Goal: Task Accomplishment & Management: Complete application form

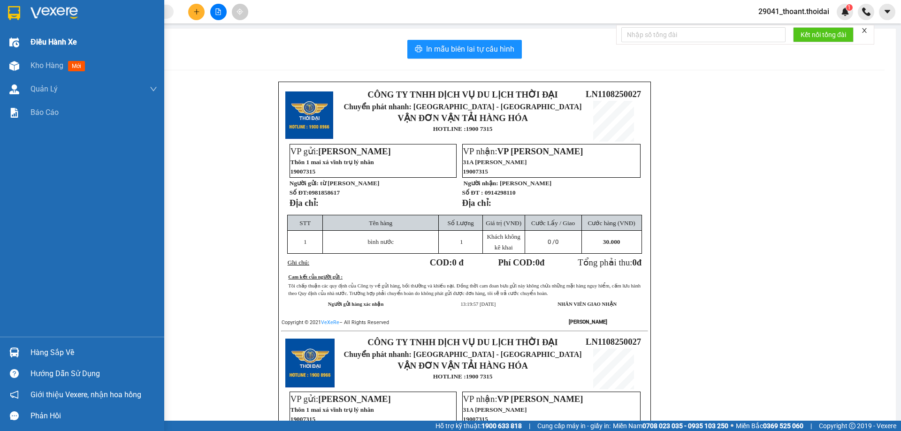
drag, startPoint x: 2, startPoint y: 34, endPoint x: 12, endPoint y: 21, distance: 16.4
click at [2, 34] on div "Điều hành xe Kho hàng mới Quản [PERSON_NAME] lý chuyến Quản lý khách hàng Quản …" at bounding box center [82, 215] width 164 height 431
click at [13, 19] on img at bounding box center [14, 13] width 12 height 14
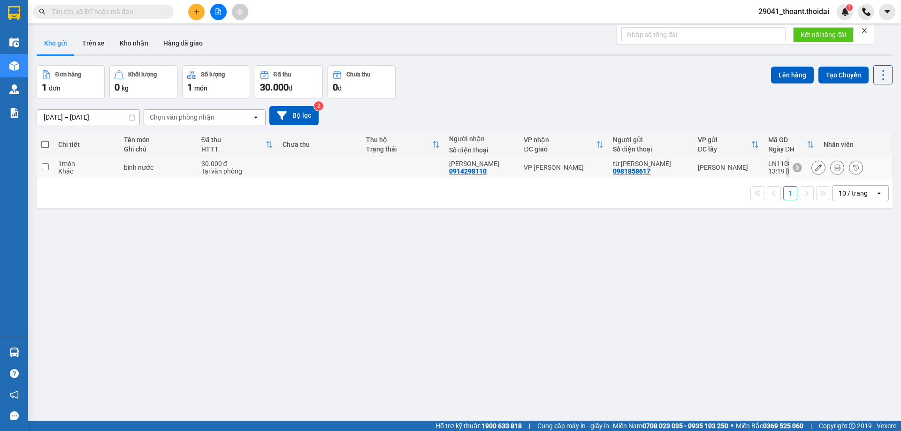
click at [189, 170] on div "bình nước" at bounding box center [158, 168] width 68 height 8
checkbox input "true"
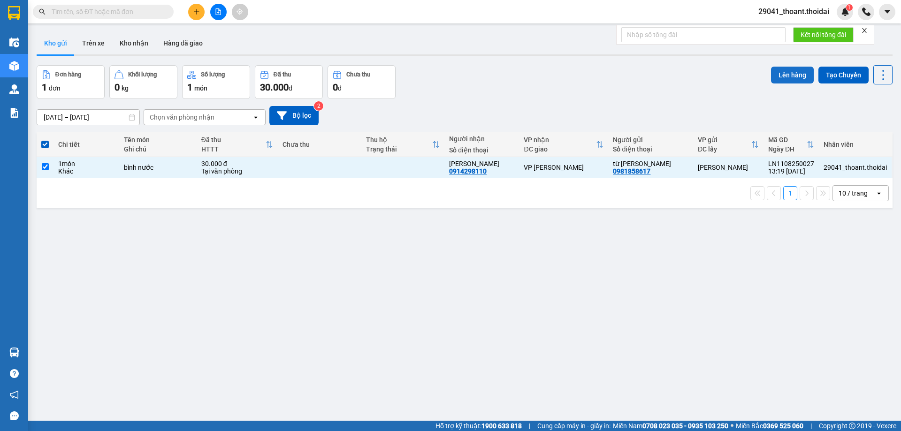
click at [772, 78] on button "Lên hàng" at bounding box center [792, 75] width 43 height 17
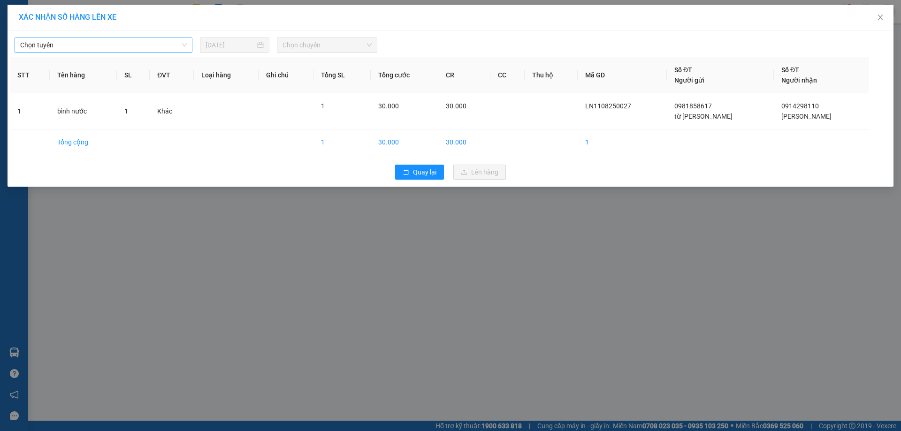
click at [102, 48] on span "Chọn tuyến" at bounding box center [103, 45] width 167 height 14
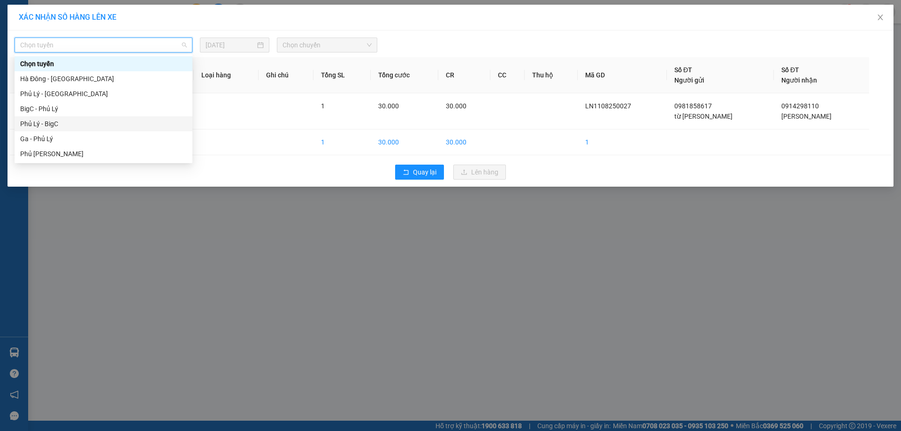
click at [85, 124] on div "Phủ Lý - BigC" at bounding box center [103, 124] width 167 height 10
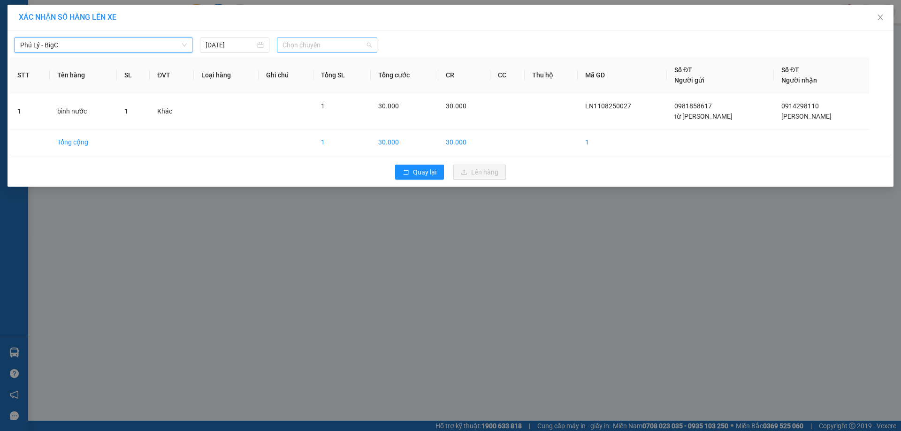
click at [335, 45] on span "Chọn chuyến" at bounding box center [327, 45] width 89 height 14
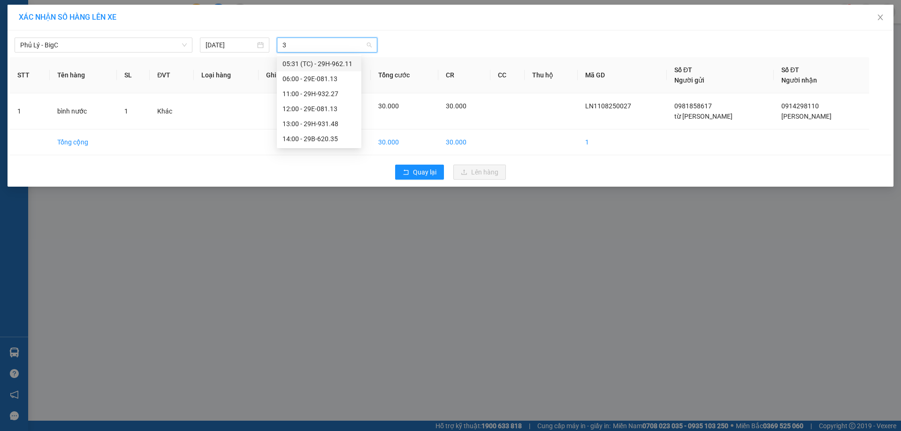
type input "35"
click at [346, 62] on div "14:00 - 29B-620.35" at bounding box center [319, 64] width 73 height 10
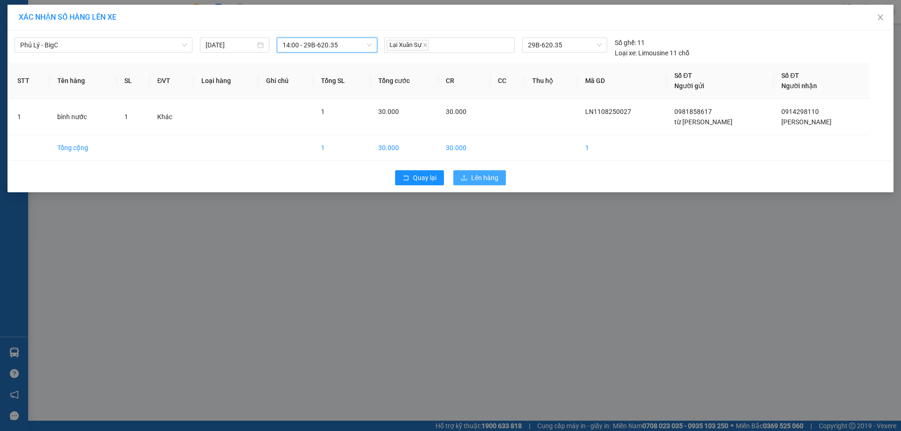
click at [484, 182] on span "Lên hàng" at bounding box center [484, 178] width 27 height 10
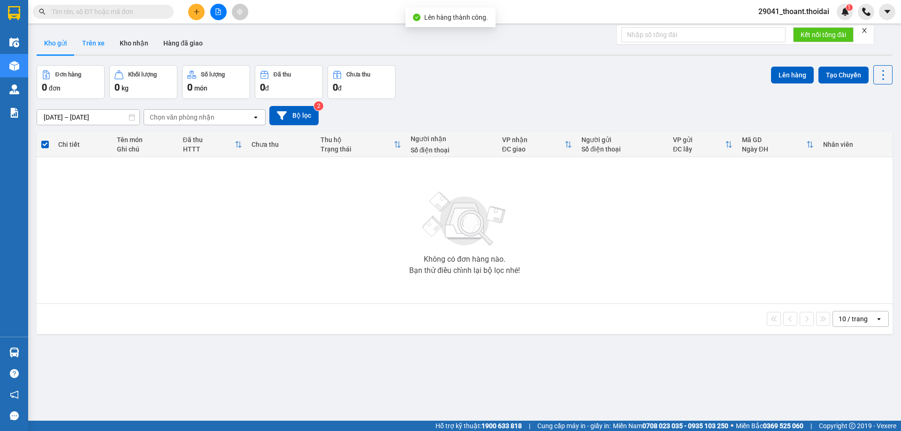
click at [91, 45] on button "Trên xe" at bounding box center [94, 43] width 38 height 23
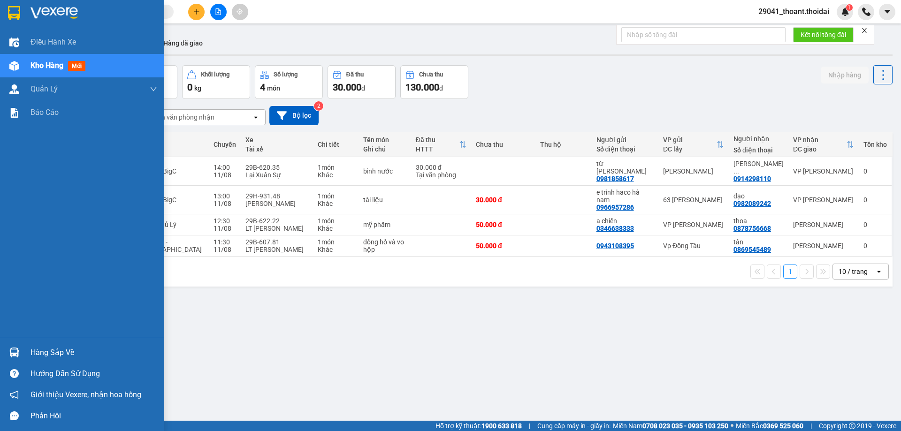
click at [4, 354] on div "Hàng sắp về" at bounding box center [82, 352] width 164 height 21
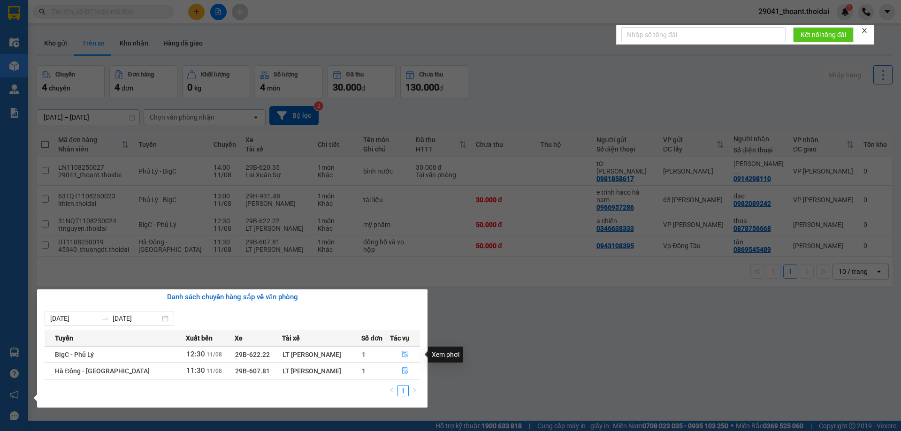
click at [402, 356] on icon "file-done" at bounding box center [405, 354] width 7 height 7
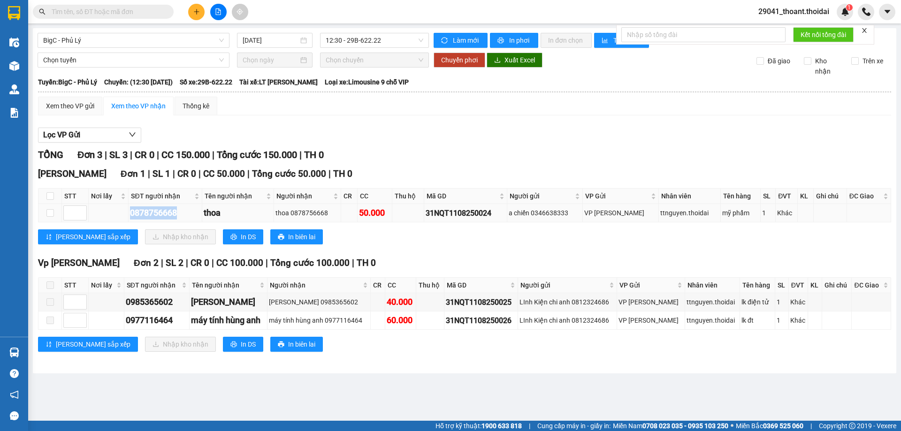
drag, startPoint x: 127, startPoint y: 211, endPoint x: 186, endPoint y: 215, distance: 59.3
click at [186, 215] on tr "0878756668 thoa thoa 0878756668 50.000 31NQT1108250024 a chiến 0346638333 VP [P…" at bounding box center [464, 213] width 853 height 18
copy div "0878756668"
click at [49, 213] on input "checkbox" at bounding box center [50, 213] width 8 height 8
checkbox input "true"
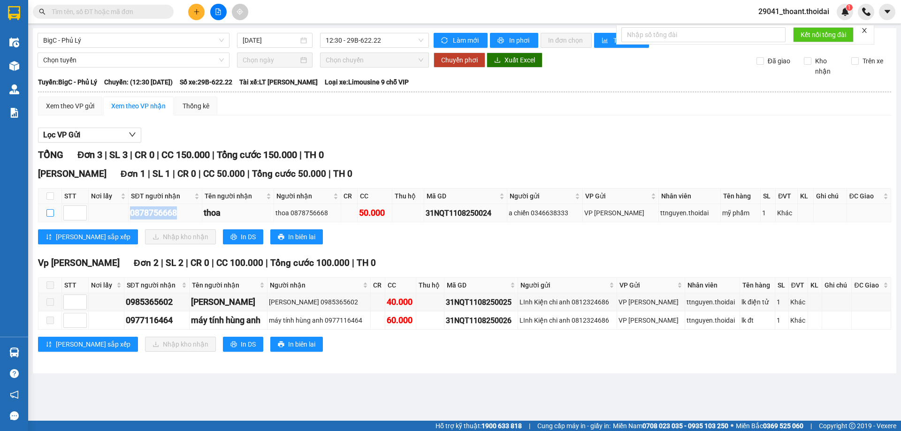
checkbox input "true"
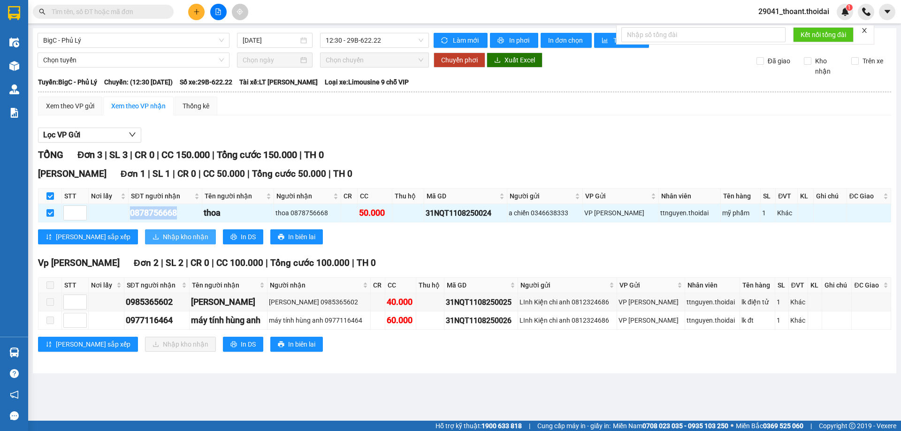
click at [163, 236] on span "Nhập kho nhận" at bounding box center [186, 237] width 46 height 10
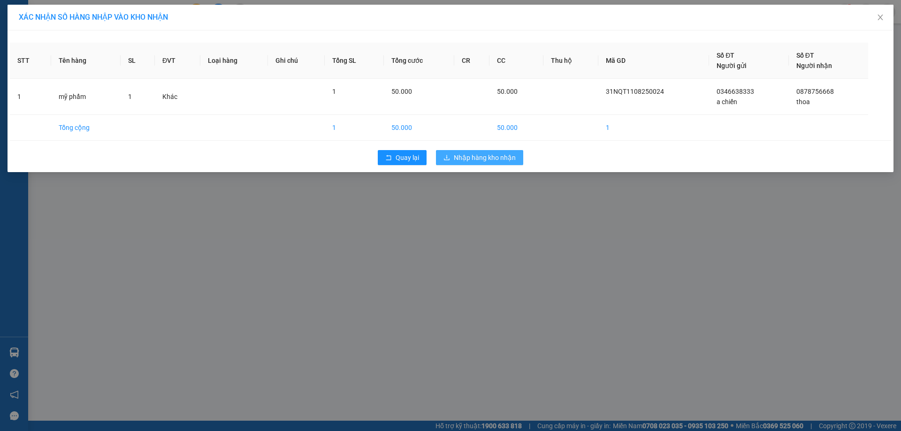
click at [499, 154] on span "Nhập hàng kho nhận" at bounding box center [485, 158] width 62 height 10
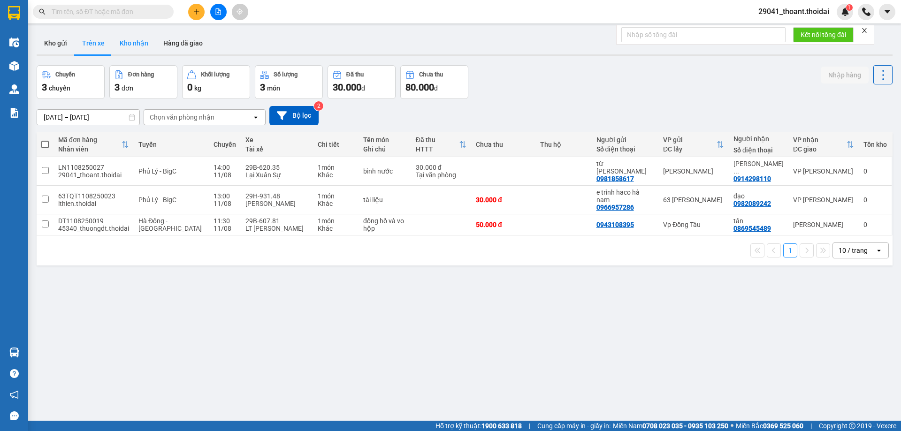
click at [141, 39] on button "Kho nhận" at bounding box center [134, 43] width 44 height 23
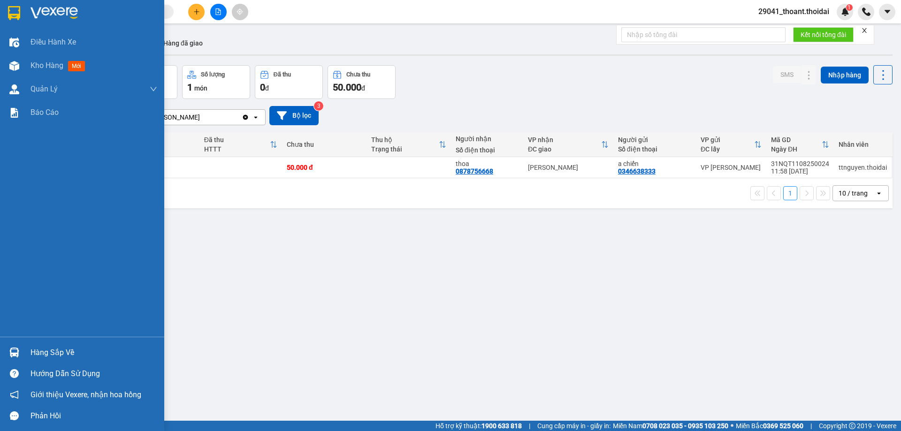
click at [27, 347] on div "Hàng sắp về" at bounding box center [82, 352] width 164 height 21
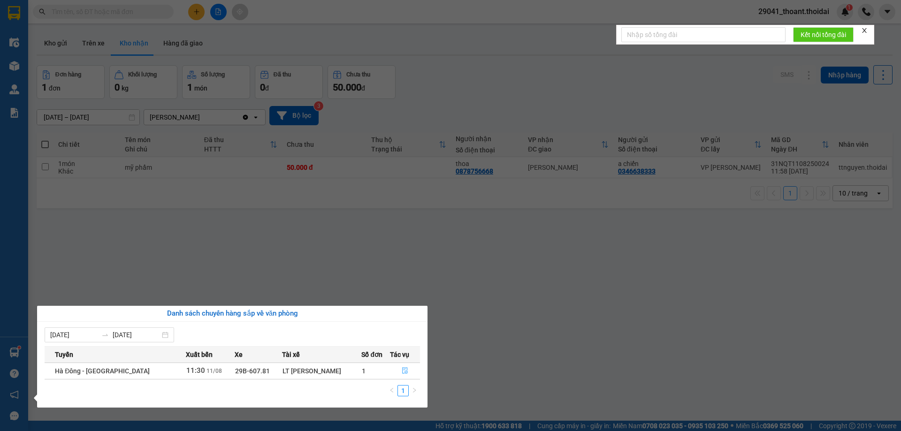
click at [404, 374] on icon "file-done" at bounding box center [405, 371] width 7 height 7
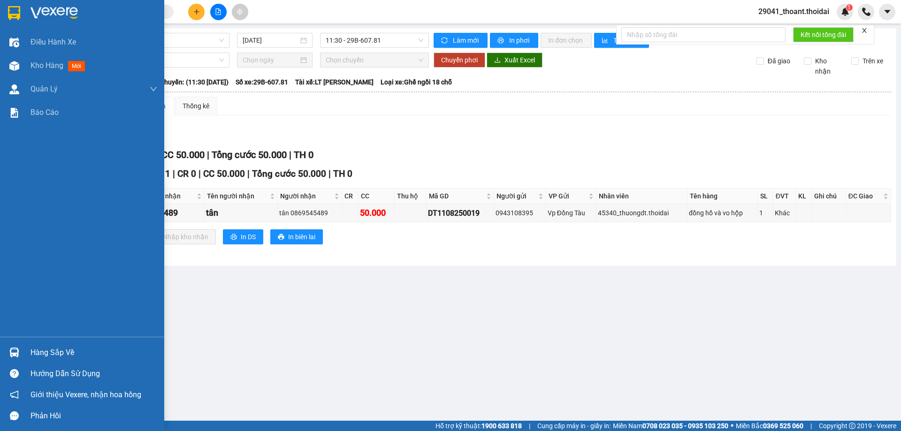
click at [43, 12] on img at bounding box center [54, 13] width 47 height 14
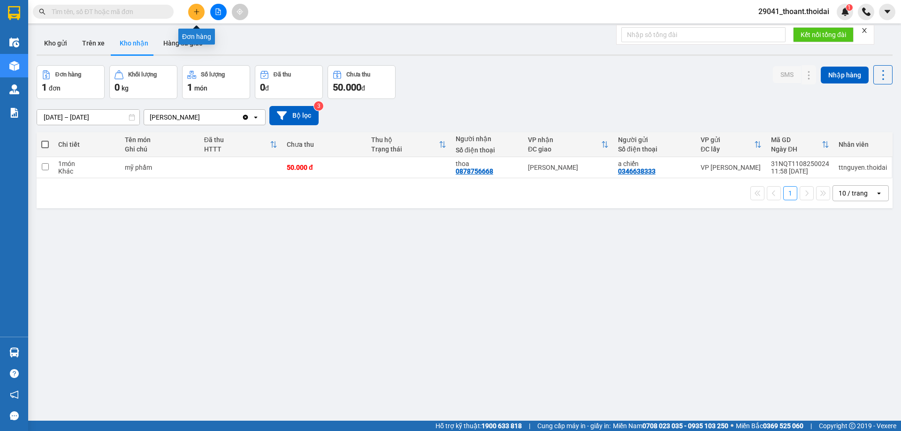
click at [195, 18] on button at bounding box center [196, 12] width 16 height 16
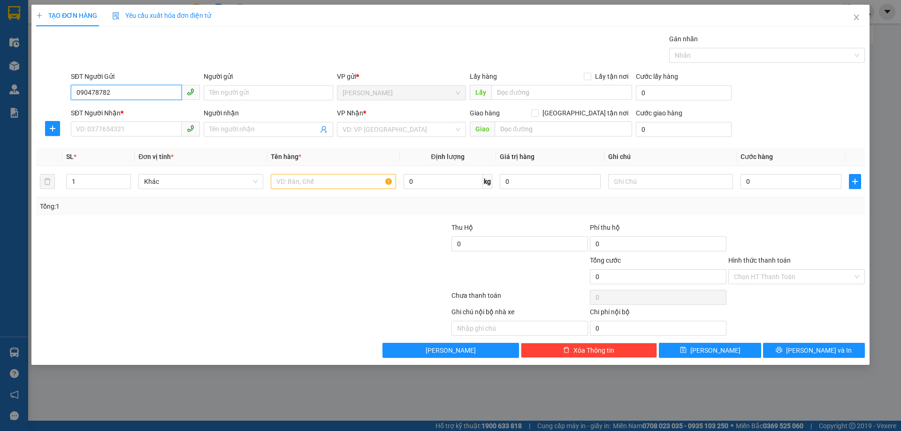
type input "0904787822"
click at [134, 89] on input "0904787822" at bounding box center [126, 92] width 111 height 15
click at [131, 107] on div "0904787822 - C THÚY" at bounding box center [136, 112] width 118 height 10
type input "C THÚY"
type input "0904787822"
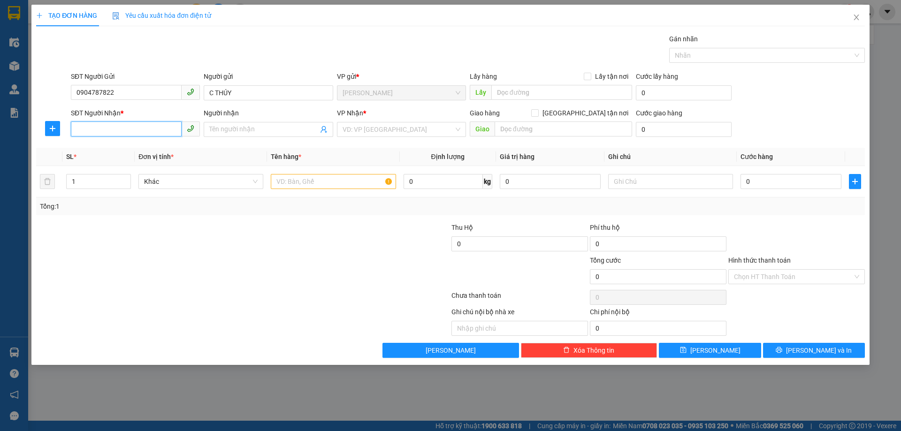
click at [123, 128] on input "SĐT Người Nhận *" at bounding box center [126, 129] width 111 height 15
click at [136, 164] on div "0968785957 - cảnh" at bounding box center [136, 163] width 118 height 10
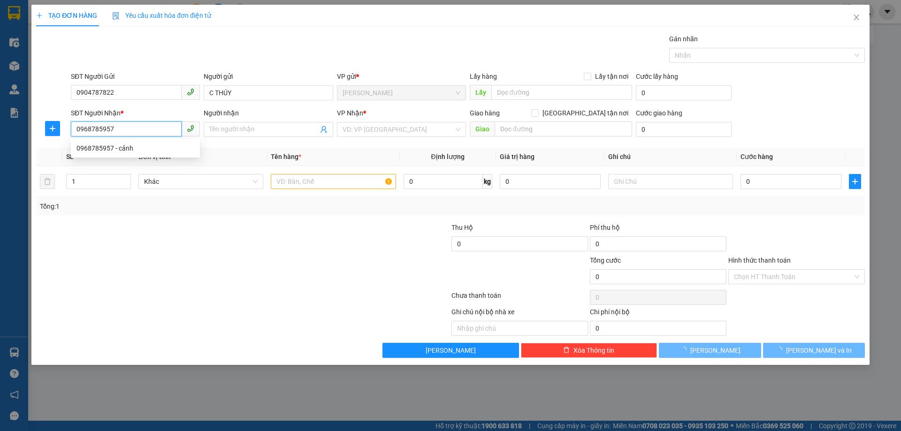
type input "0968785957"
type input "cảnh"
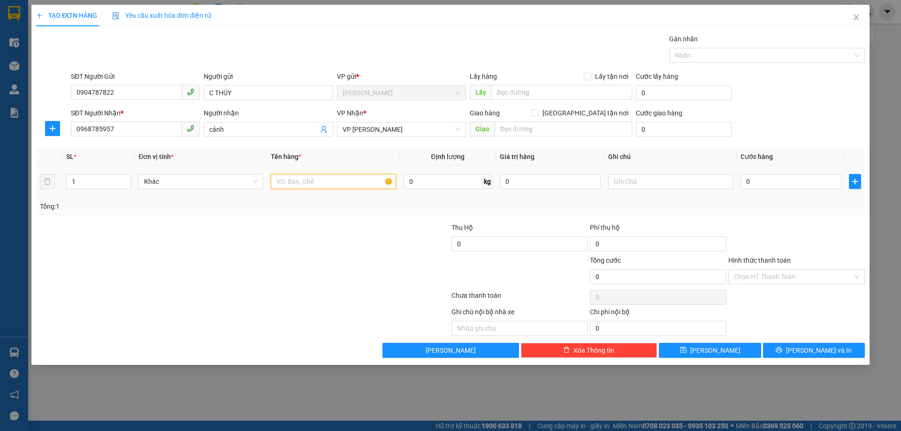
click at [330, 183] on input "text" at bounding box center [333, 181] width 125 height 15
type input "mẫu may"
type input "4"
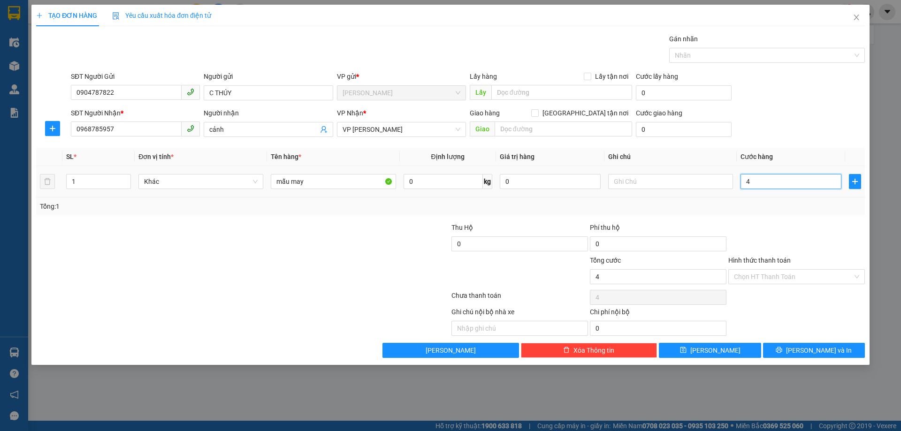
type input "40"
type input "400"
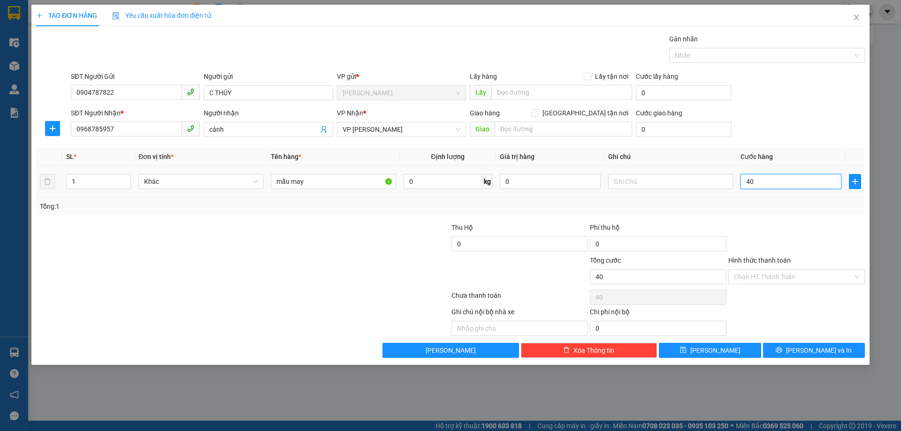
type input "400"
type input "4.000"
type input "40.000"
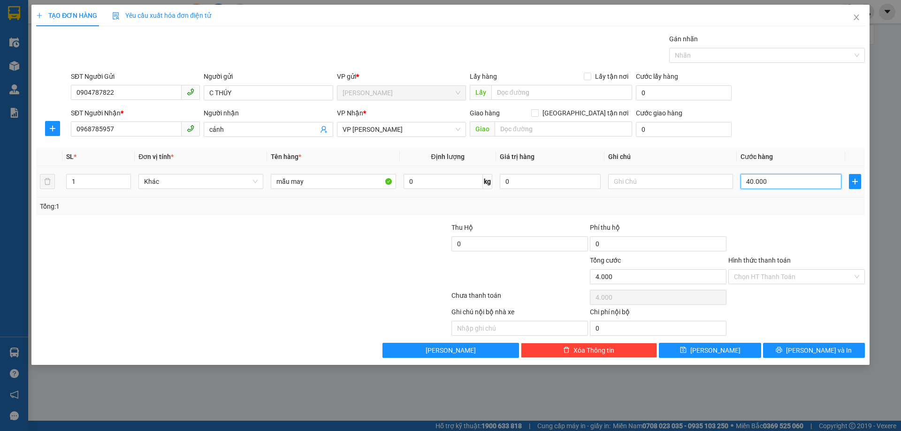
type input "40.000"
click at [805, 282] on input "Hình thức thanh toán" at bounding box center [793, 277] width 119 height 14
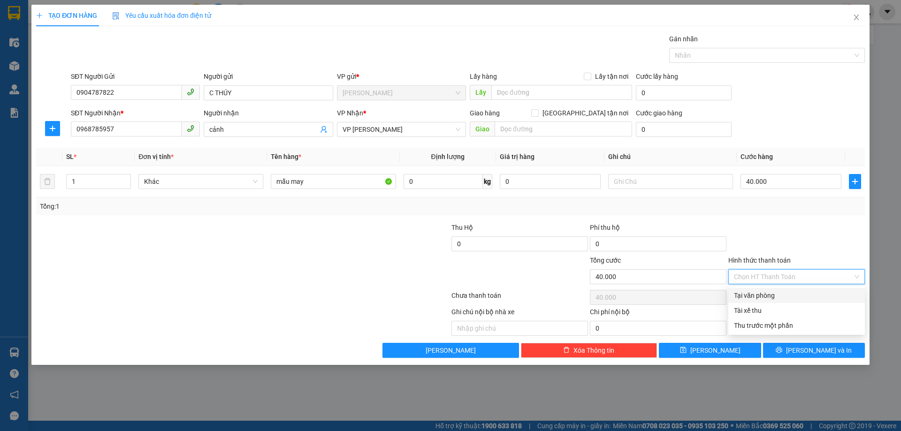
click at [797, 294] on div "Tại văn phòng" at bounding box center [796, 296] width 125 height 10
type input "0"
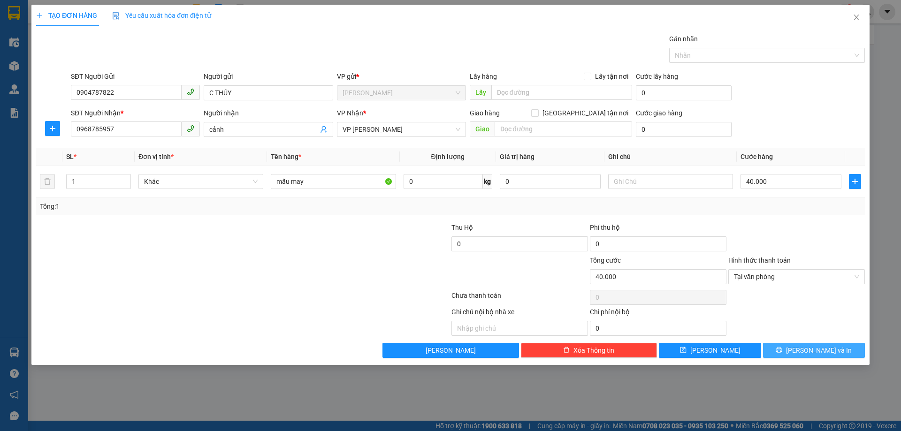
click at [790, 351] on button "[PERSON_NAME] và In" at bounding box center [814, 350] width 102 height 15
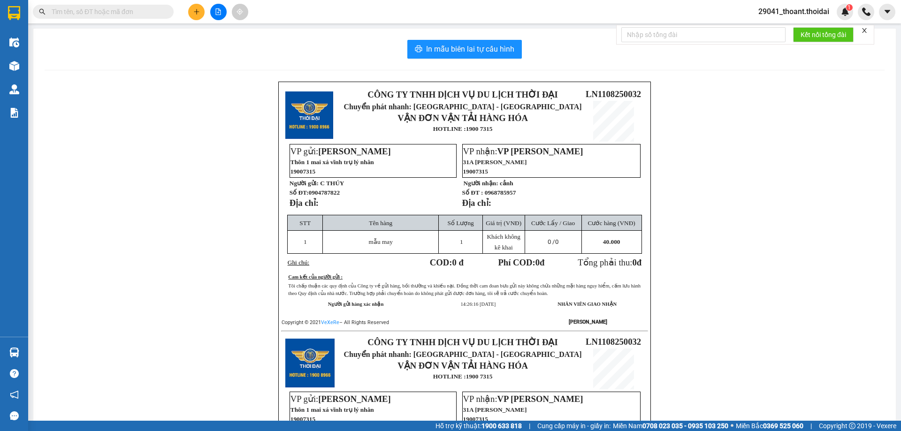
drag, startPoint x: 724, startPoint y: 369, endPoint x: 638, endPoint y: 347, distance: 89.6
click at [660, 365] on div "CÔNG TY TNHH DỊCH VỤ DU LỊCH THỜI ĐẠI Chuyển phát nhanh: [GEOGRAPHIC_DATA] - HÀ…" at bounding box center [465, 342] width 840 height 520
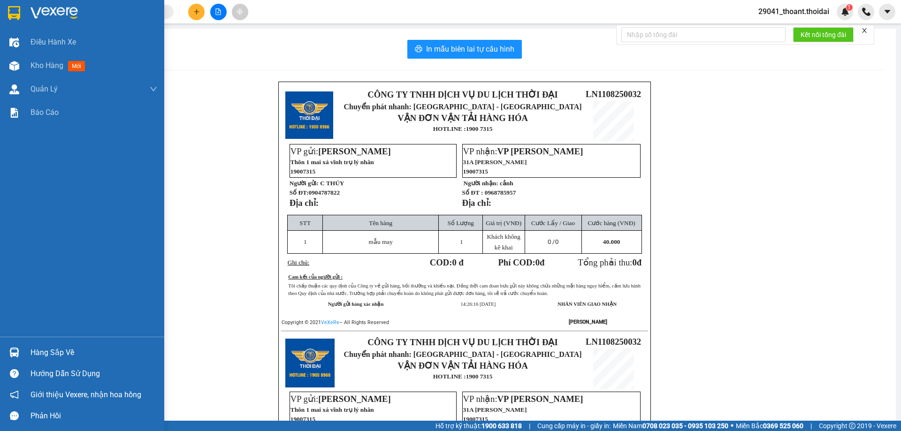
click at [30, 347] on div "Hàng sắp về" at bounding box center [82, 352] width 164 height 21
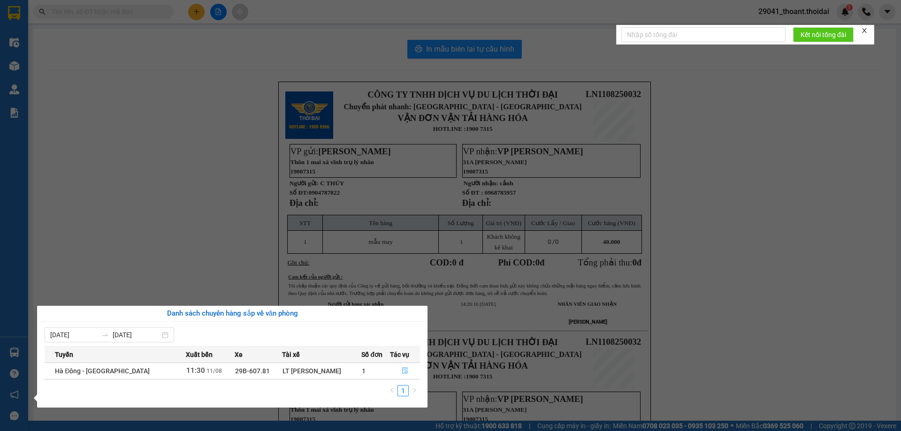
click at [402, 370] on icon "file-done" at bounding box center [405, 371] width 7 height 7
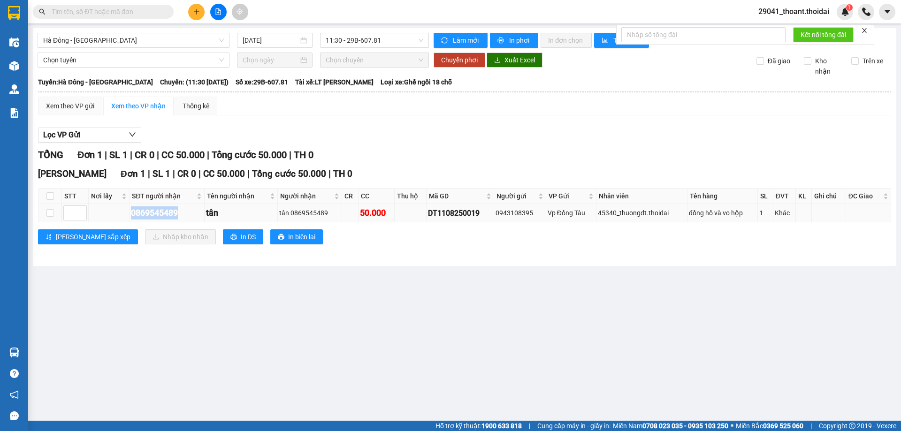
drag, startPoint x: 128, startPoint y: 212, endPoint x: 192, endPoint y: 209, distance: 63.9
click at [192, 209] on tr "0869545489 tân tân 0869545489 50.000 DT1108250019 0943108395 [GEOGRAPHIC_DATA]t…" at bounding box center [464, 213] width 853 height 18
copy div "0869545489"
click at [50, 212] on input "checkbox" at bounding box center [50, 213] width 8 height 8
checkbox input "true"
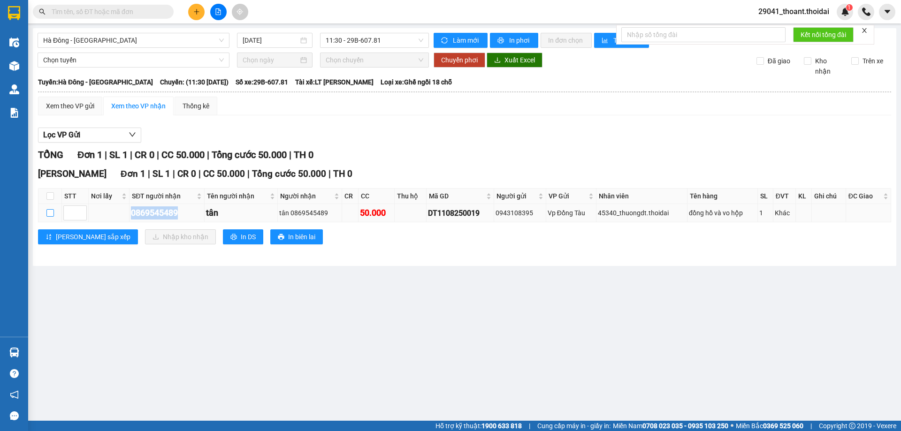
checkbox input "true"
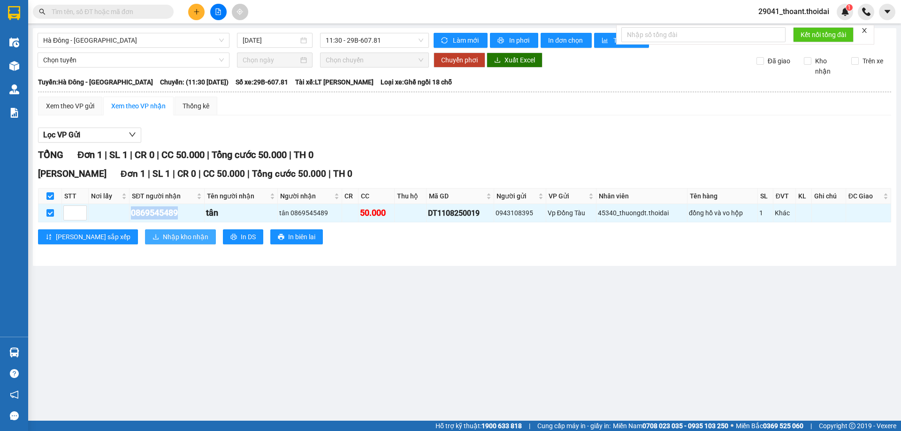
click at [163, 240] on span "Nhập kho nhận" at bounding box center [186, 237] width 46 height 10
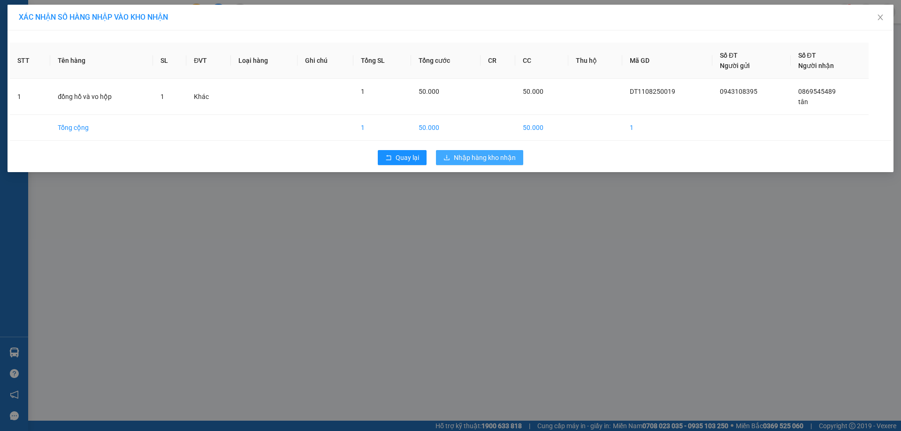
click at [494, 158] on span "Nhập hàng kho nhận" at bounding box center [485, 158] width 62 height 10
